Goal: Find contact information: Find contact information

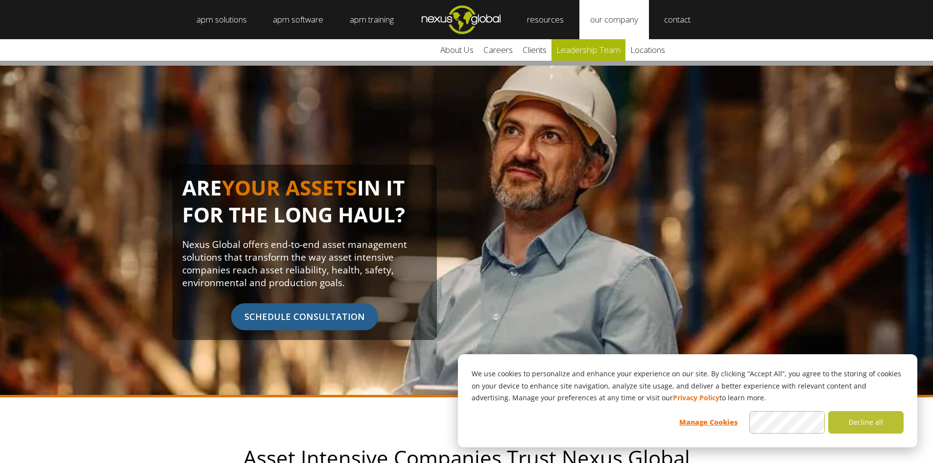
click at [607, 48] on link "leadership team" at bounding box center [588, 50] width 74 height 22
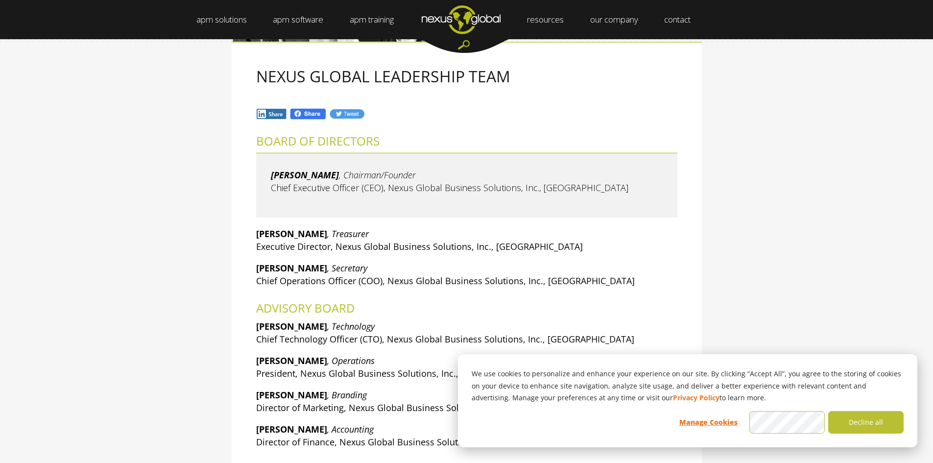
scroll to position [98, 0]
click at [302, 193] on span "Chief Executive Officer (CEO), Nexus Global Business Solutions, Inc., USA" at bounding box center [449, 188] width 357 height 12
click at [285, 168] on blockquote "Larry Olson , Chairman/Founder Chief Executive Officer (CEO), Nexus Global Busi…" at bounding box center [466, 185] width 421 height 65
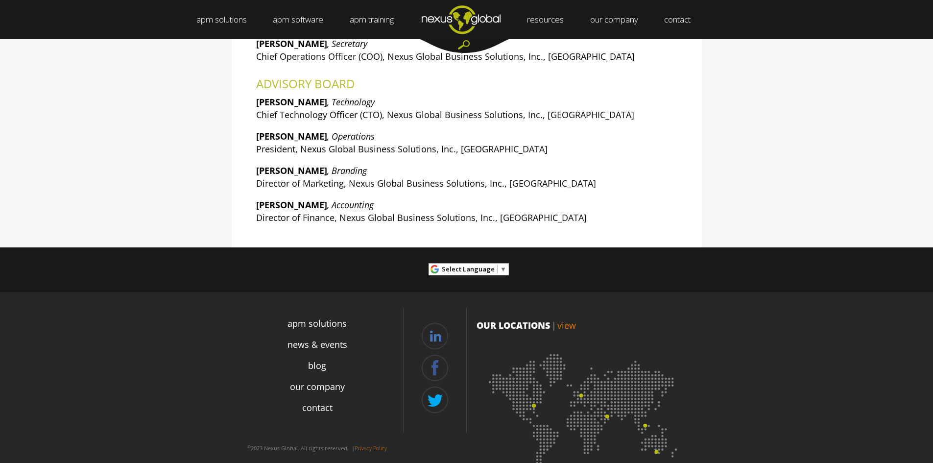
scroll to position [349, 0]
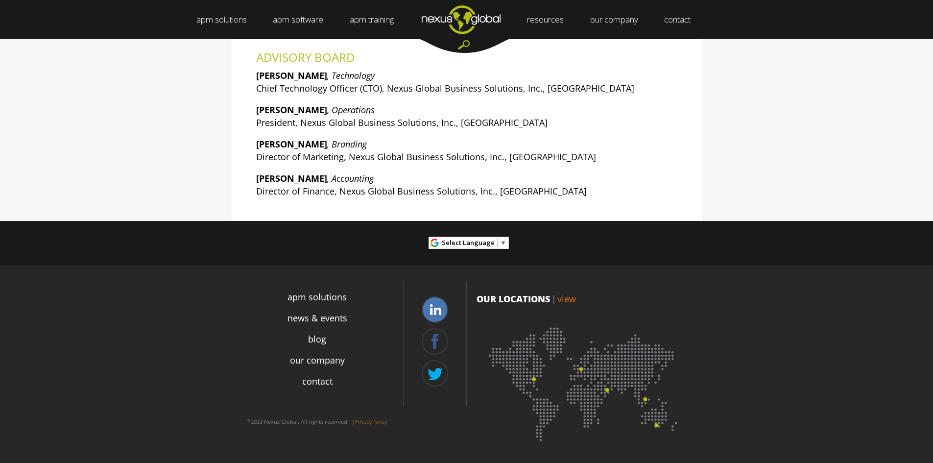
click at [433, 309] on link at bounding box center [435, 309] width 26 height 26
